Goal: Transaction & Acquisition: Purchase product/service

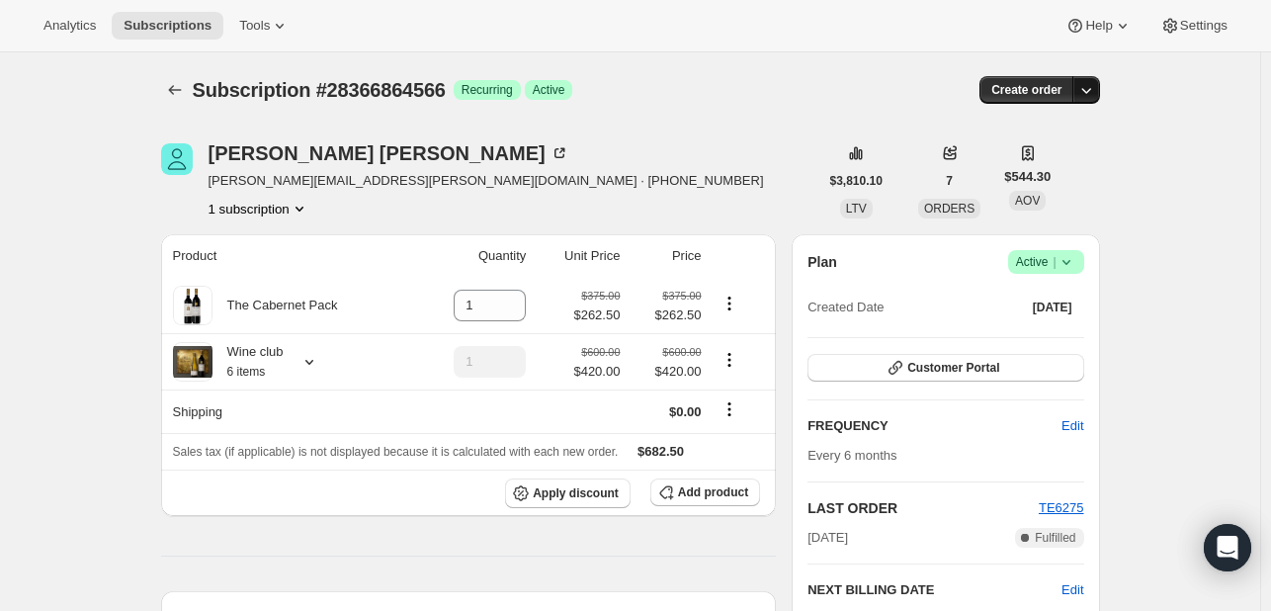
click at [1090, 90] on icon "button" at bounding box center [1086, 90] width 20 height 20
click at [1075, 164] on span "Create custom one-time order" at bounding box center [1007, 163] width 171 height 15
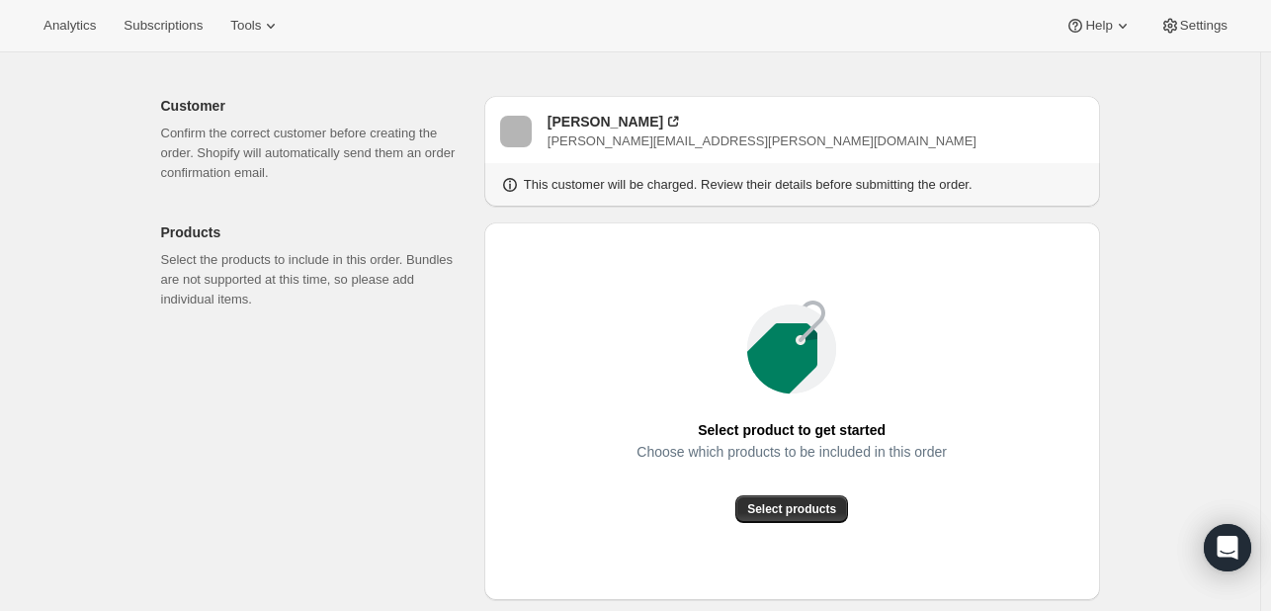
scroll to position [198, 0]
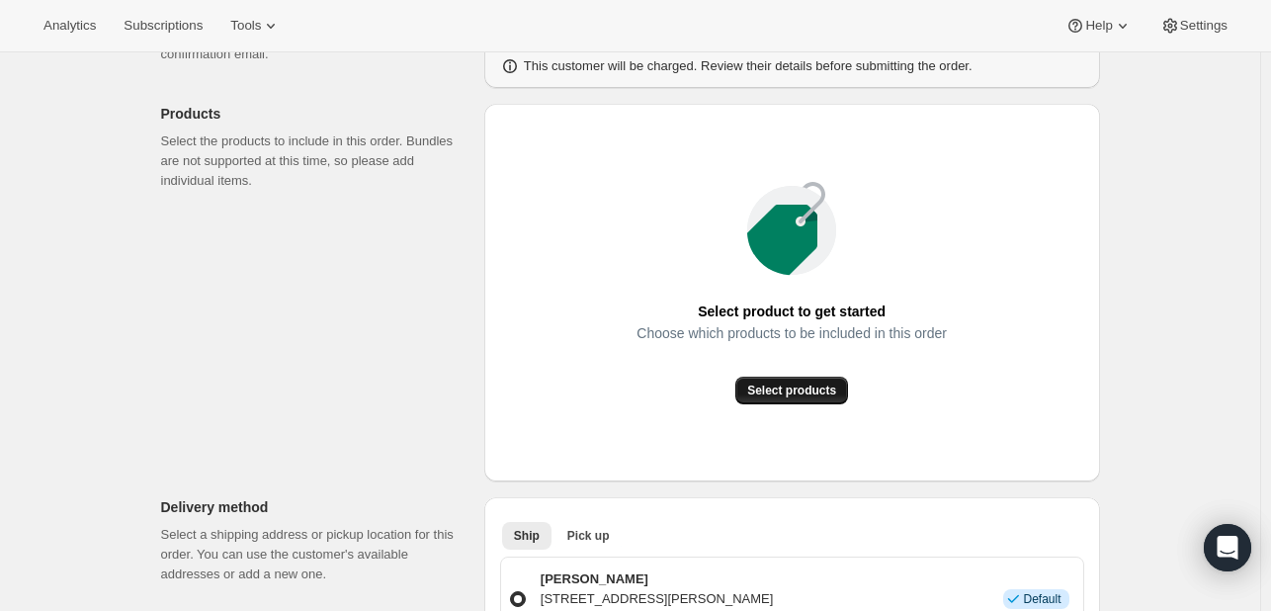
click at [783, 392] on span "Select products" at bounding box center [791, 390] width 89 height 16
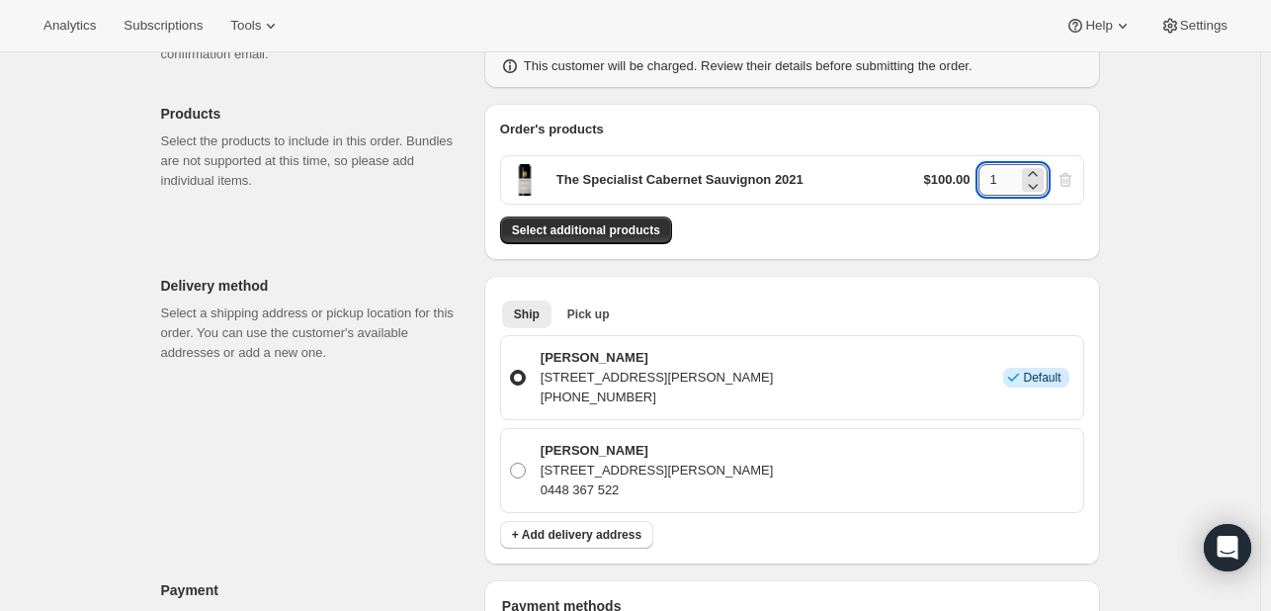
click at [1008, 184] on input "1" at bounding box center [998, 180] width 40 height 32
click at [1036, 173] on icon at bounding box center [1032, 173] width 9 height 5
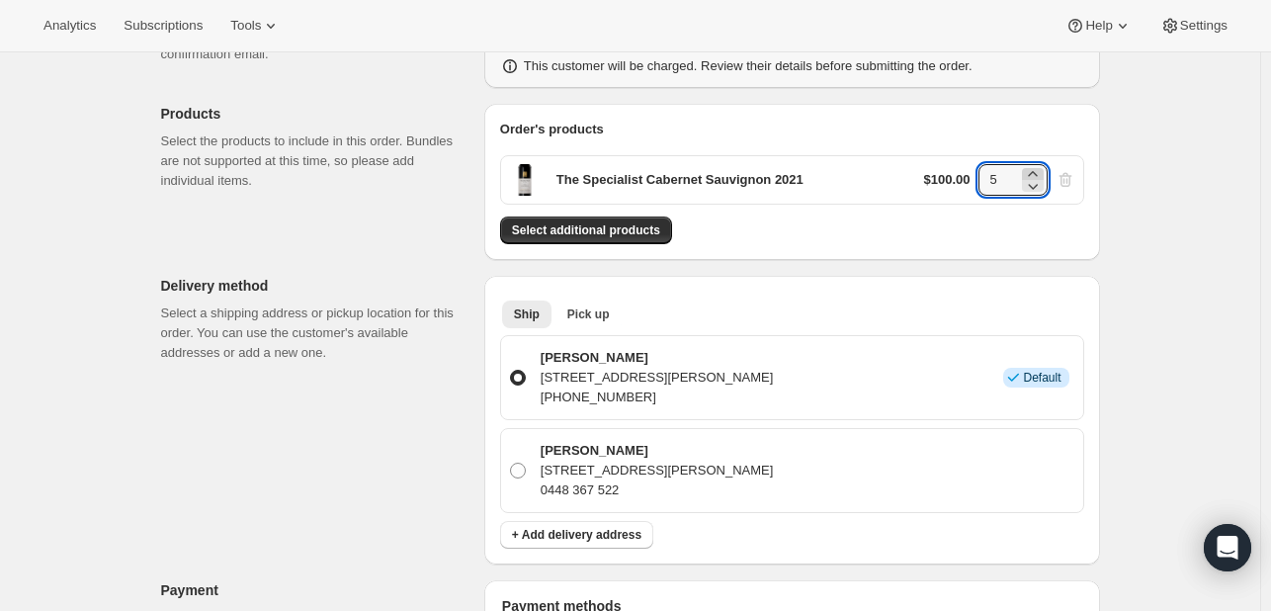
click at [1036, 173] on icon at bounding box center [1032, 173] width 9 height 5
type input "6"
click at [1170, 218] on div "Create one-time order. This page is ready Create one-time order Customer Confir…" at bounding box center [630, 596] width 1260 height 1482
click at [605, 304] on button "Pick up" at bounding box center [588, 314] width 66 height 28
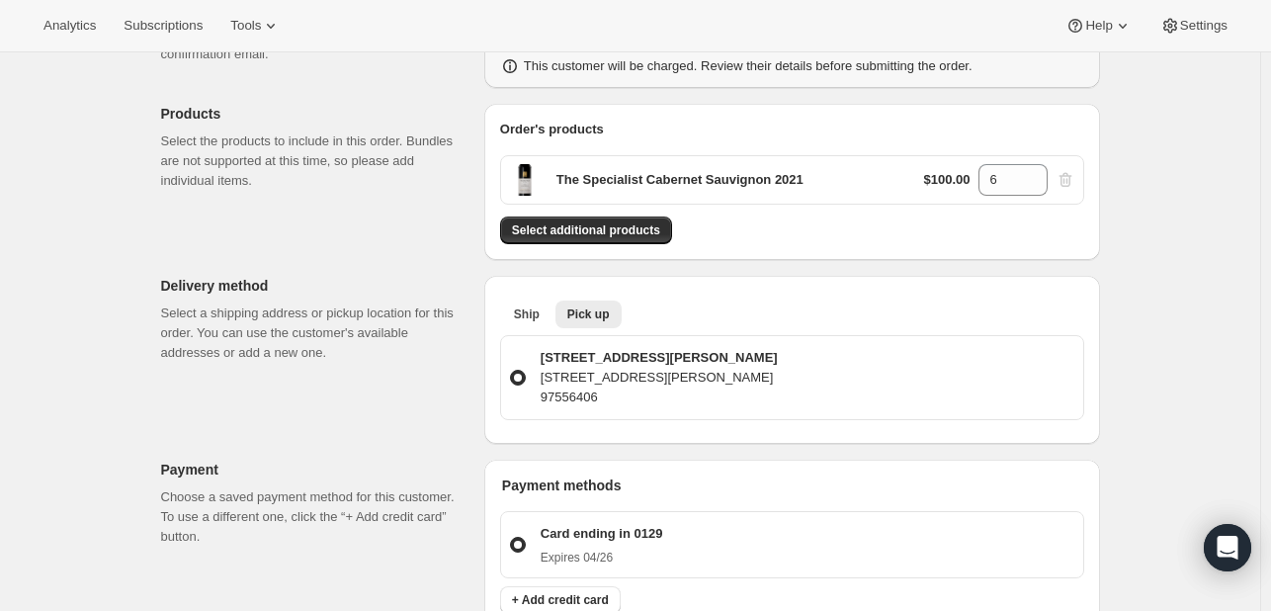
click at [638, 365] on p "[STREET_ADDRESS][PERSON_NAME]" at bounding box center [659, 358] width 237 height 20
click at [511, 370] on input "299 [PERSON_NAME] Drive [STREET_ADDRESS][GEOGRAPHIC_DATA][PERSON_NAME]" at bounding box center [510, 370] width 1 height 1
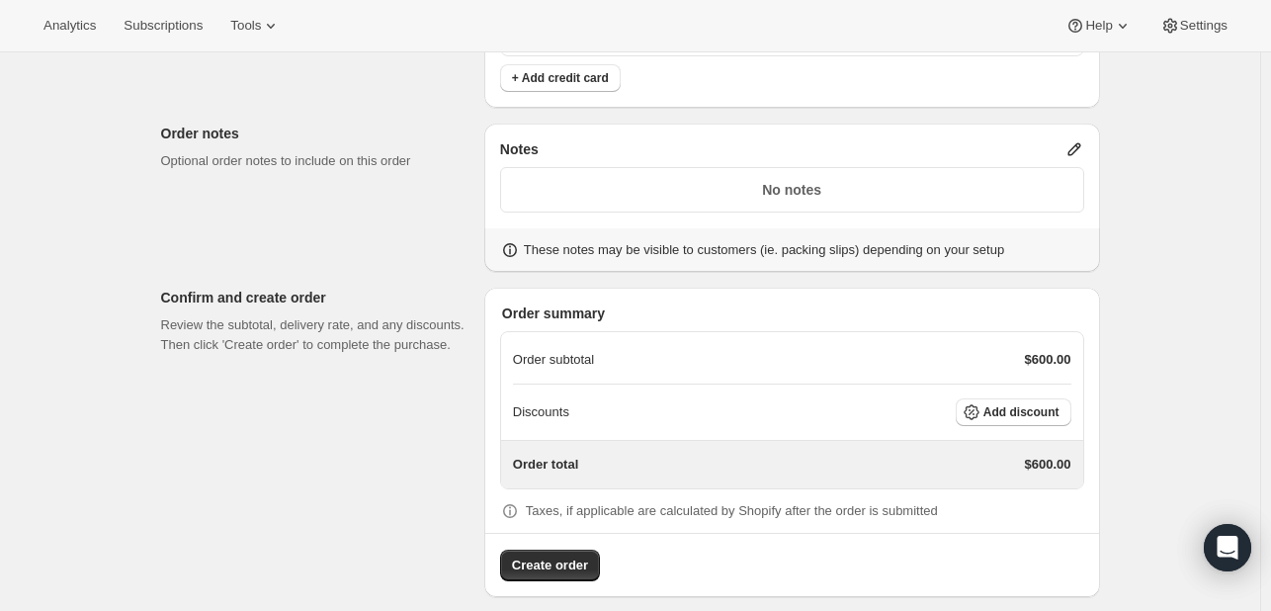
scroll to position [735, 0]
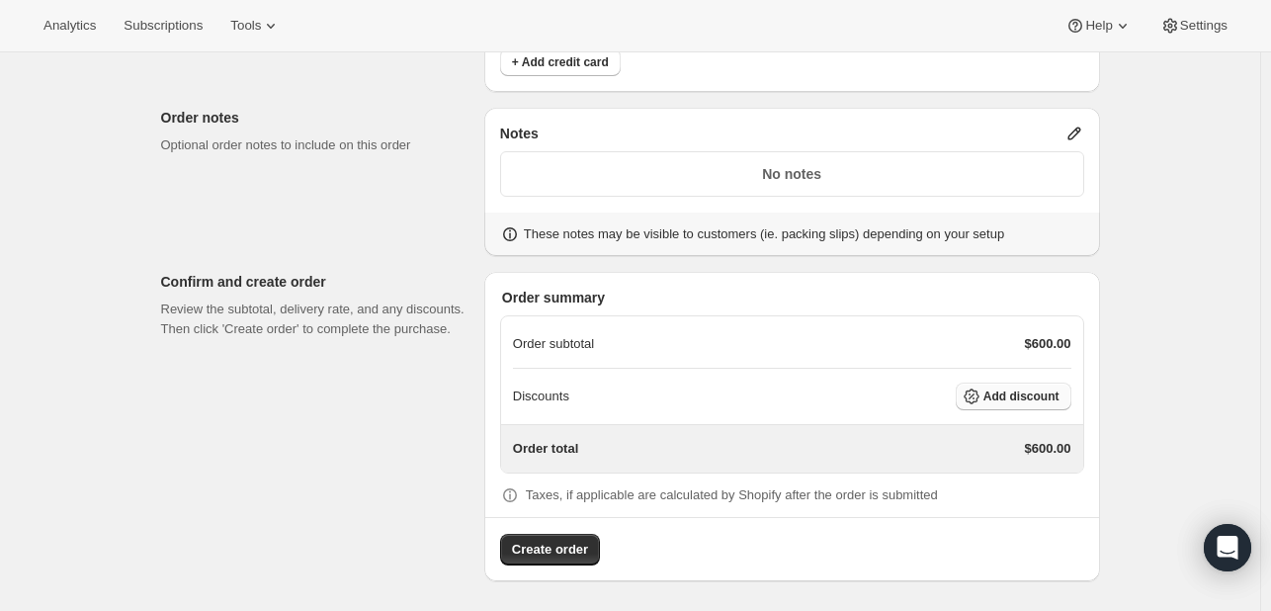
click at [1044, 403] on button "Add discount" at bounding box center [1014, 396] width 116 height 28
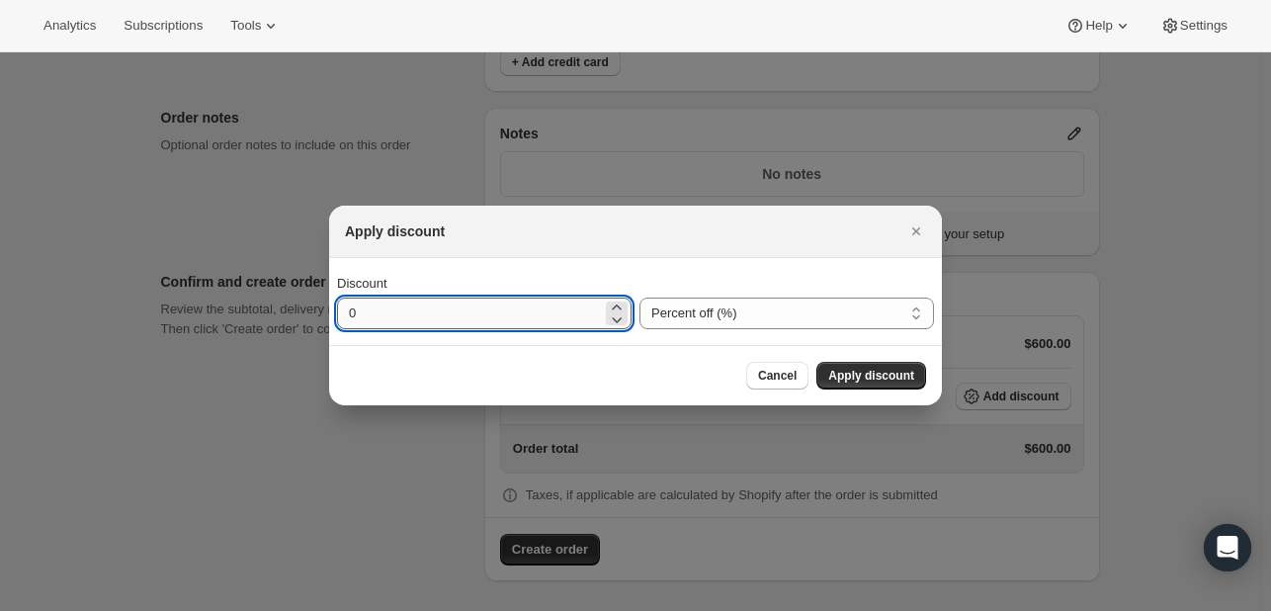
click at [474, 324] on input "0" at bounding box center [469, 313] width 265 height 32
type input "30"
click at [860, 379] on span "Apply discount" at bounding box center [871, 376] width 86 height 16
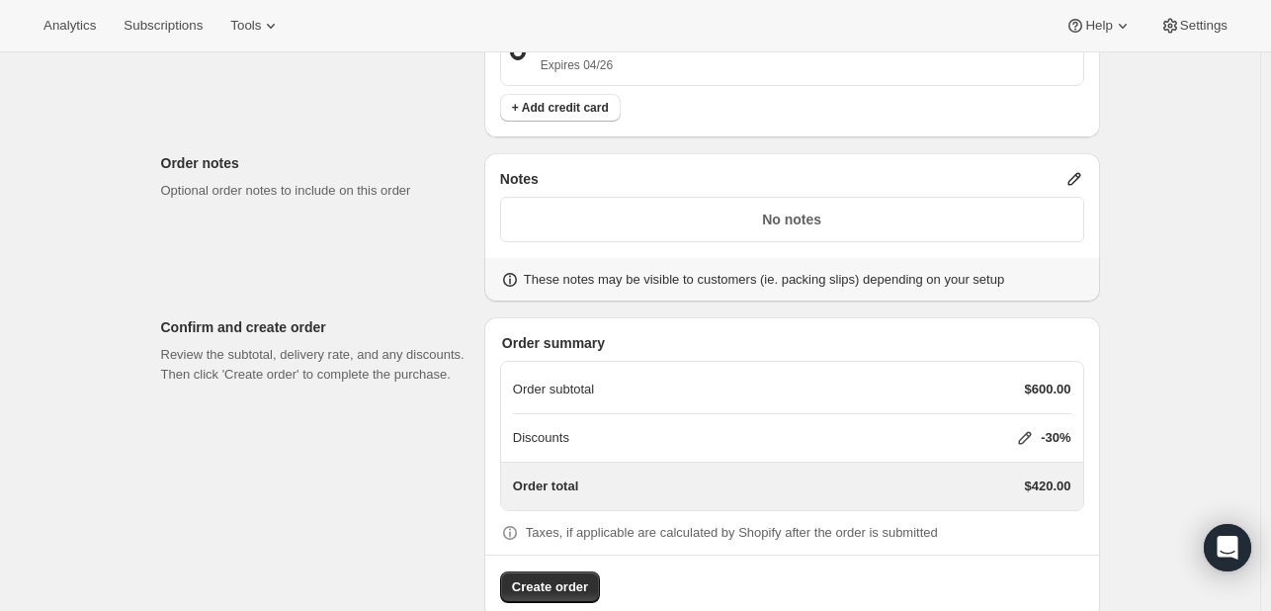
scroll to position [727, 0]
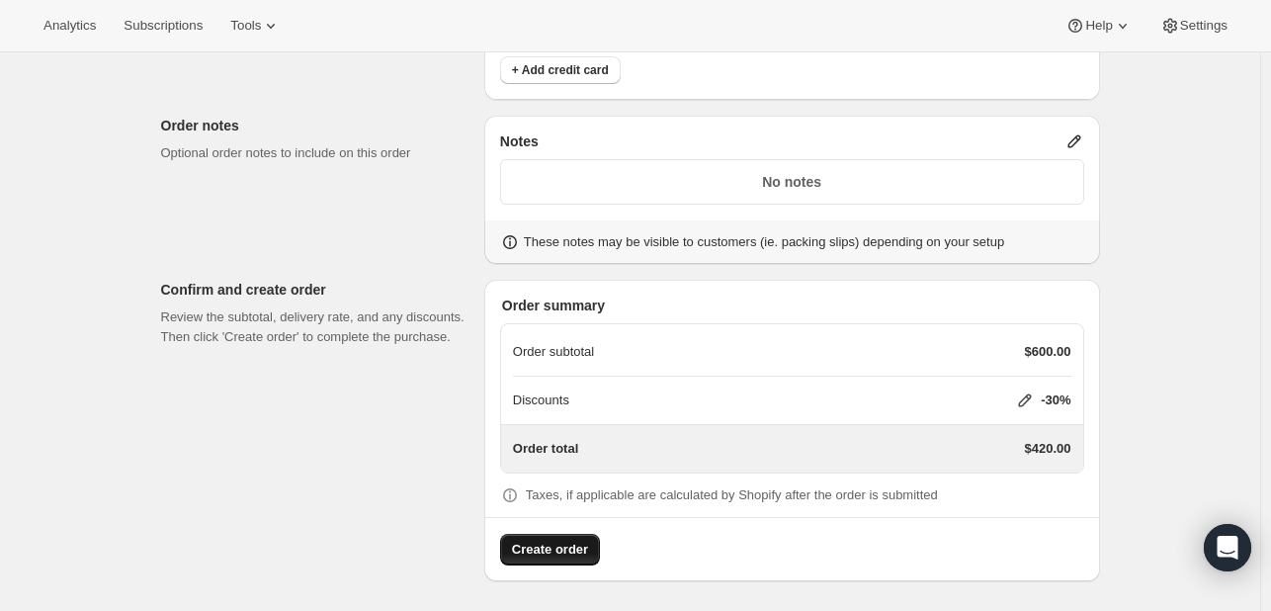
click at [536, 547] on span "Create order" at bounding box center [550, 550] width 76 height 20
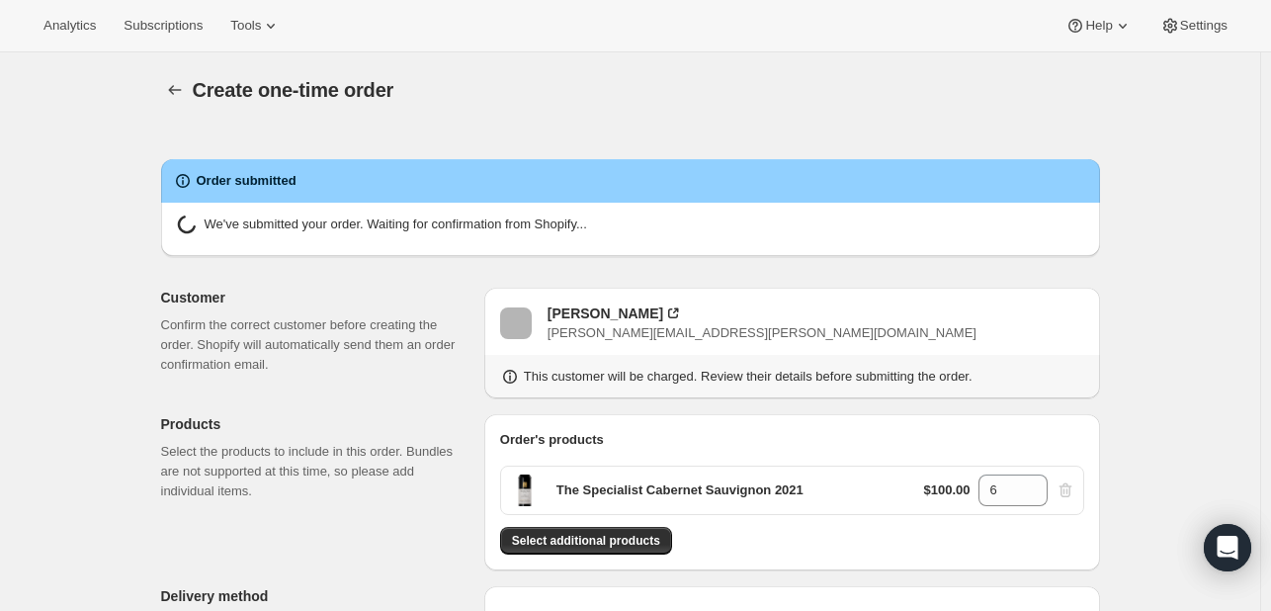
radio input "true"
